Goal: Task Accomplishment & Management: Use online tool/utility

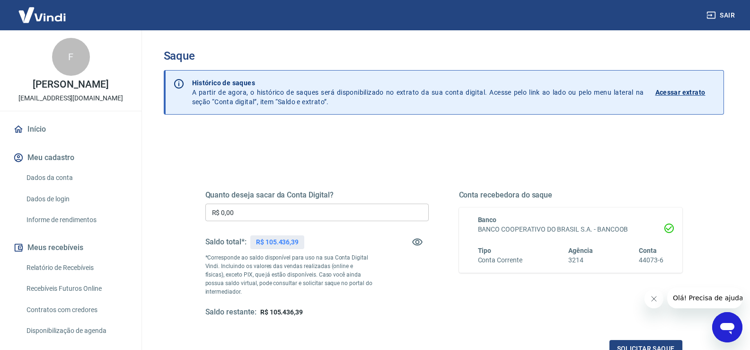
click at [262, 214] on input "R$ 0,00" at bounding box center [316, 213] width 223 height 18
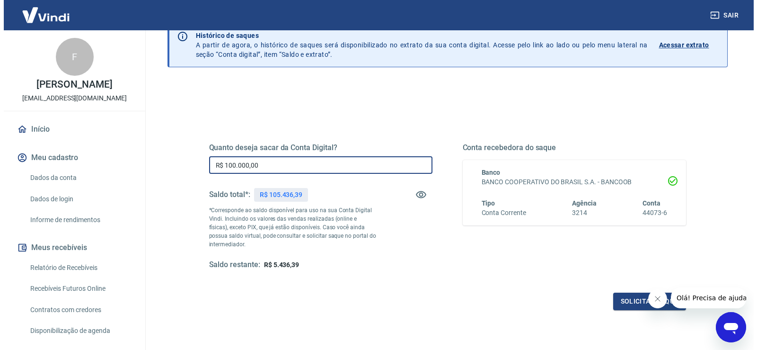
scroll to position [95, 0]
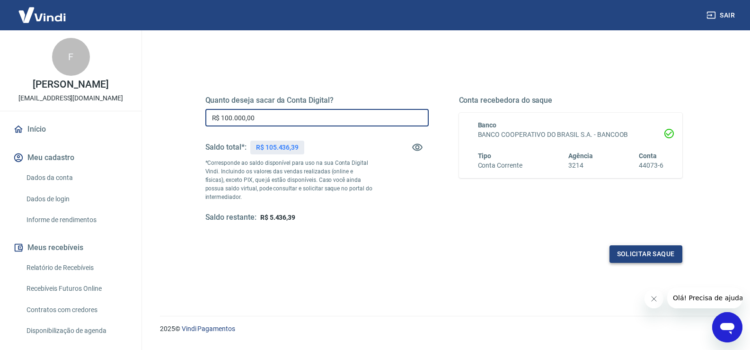
type input "R$ 100.000,00"
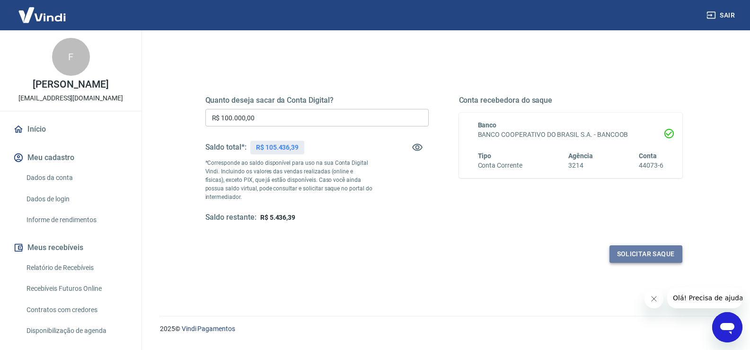
click at [641, 253] on button "Solicitar saque" at bounding box center [646, 254] width 73 height 18
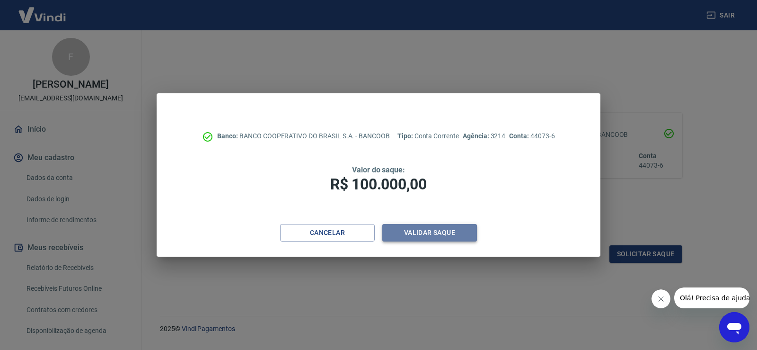
click at [432, 233] on button "Validar saque" at bounding box center [430, 233] width 95 height 18
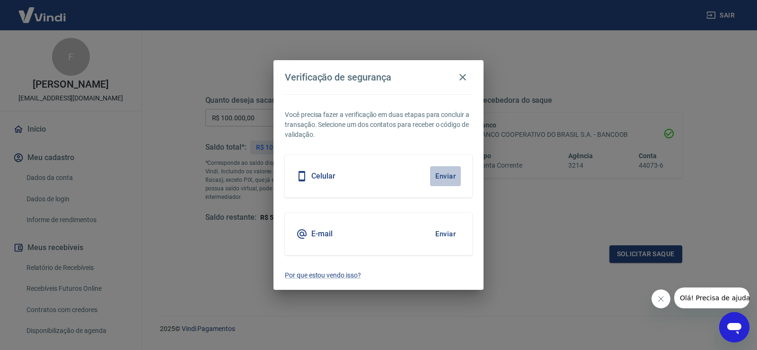
click at [445, 179] on button "Enviar" at bounding box center [445, 176] width 31 height 20
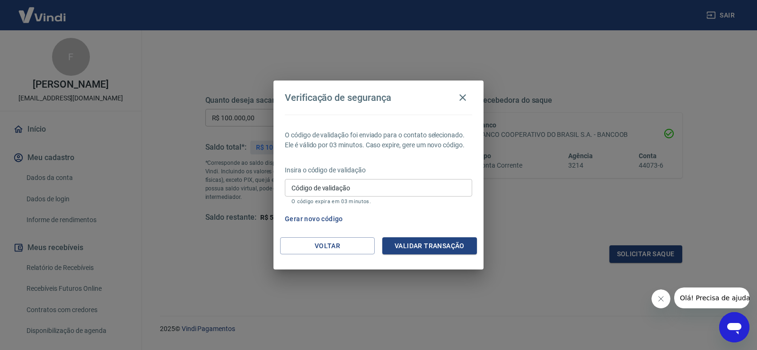
click at [326, 189] on input "Código de validação" at bounding box center [378, 188] width 187 height 18
type input "406767"
click at [393, 243] on button "Validar transação" at bounding box center [430, 246] width 95 height 18
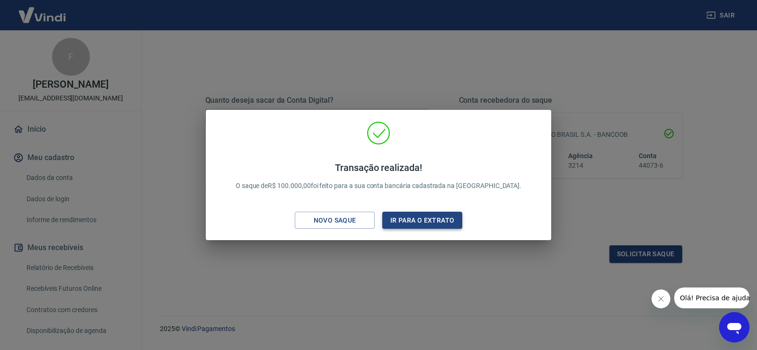
click at [430, 219] on button "Ir para o extrato" at bounding box center [423, 221] width 80 height 18
